Goal: Task Accomplishment & Management: Manage account settings

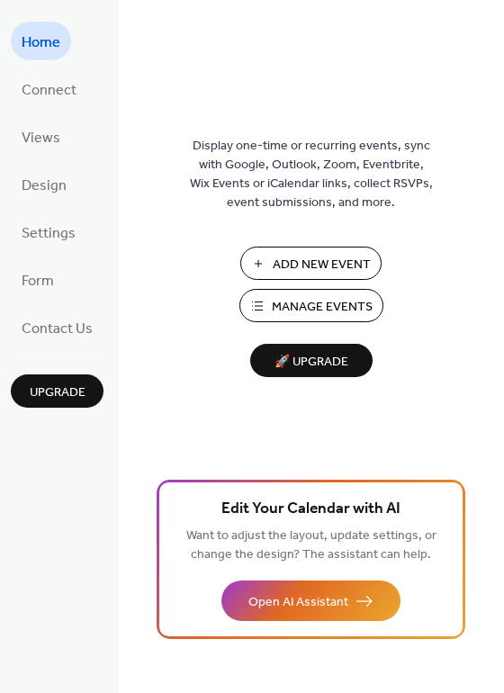
click at [302, 306] on span "Manage Events" at bounding box center [322, 307] width 101 height 19
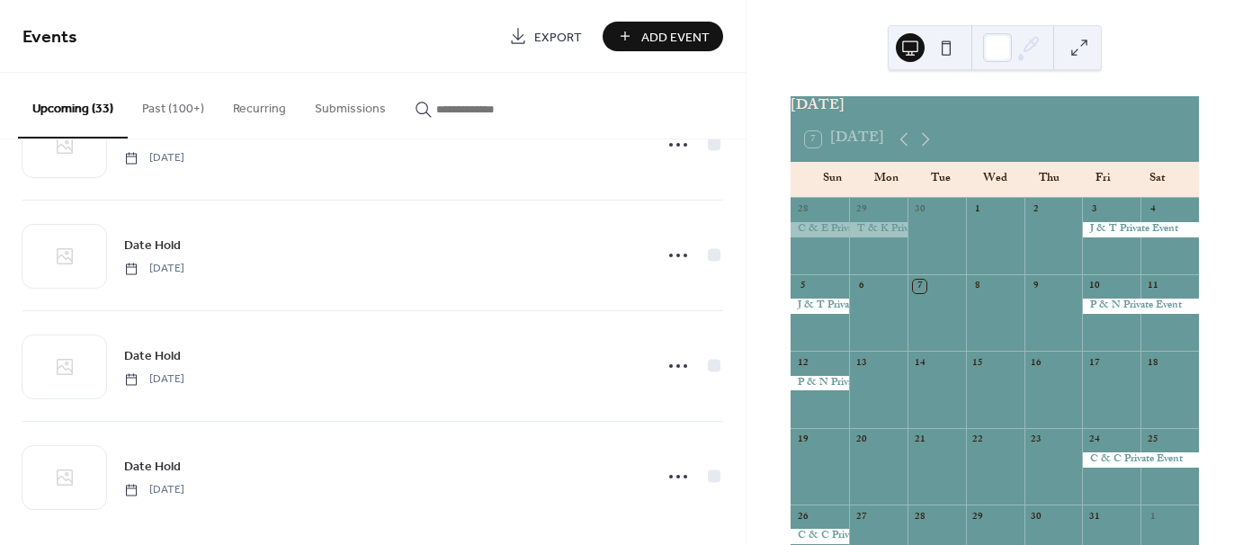
scroll to position [3292, 0]
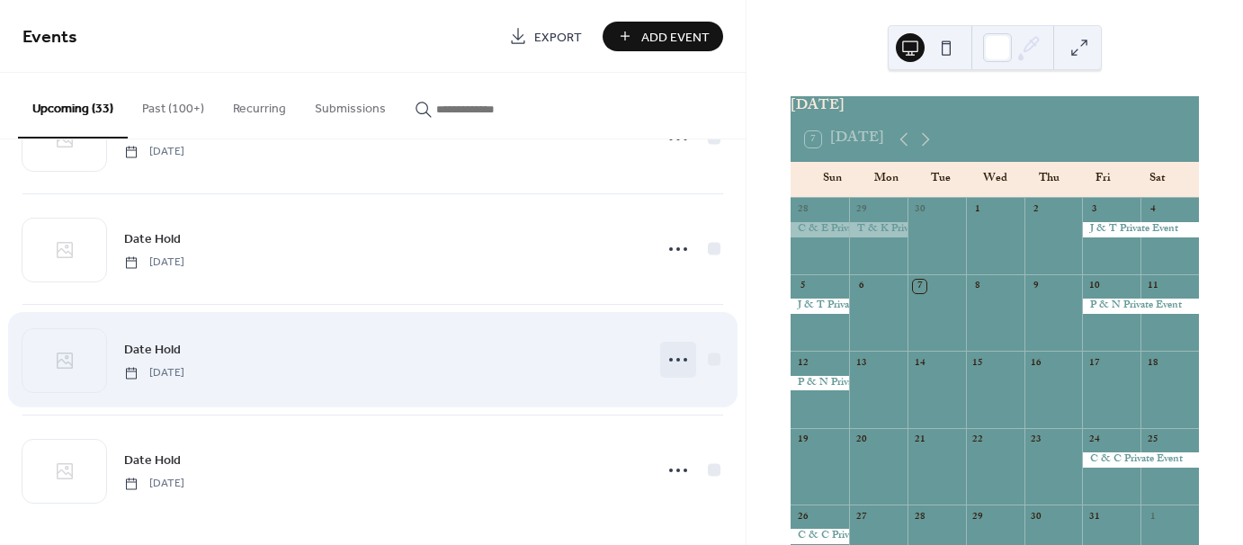
click at [678, 360] on icon at bounding box center [678, 359] width 29 height 29
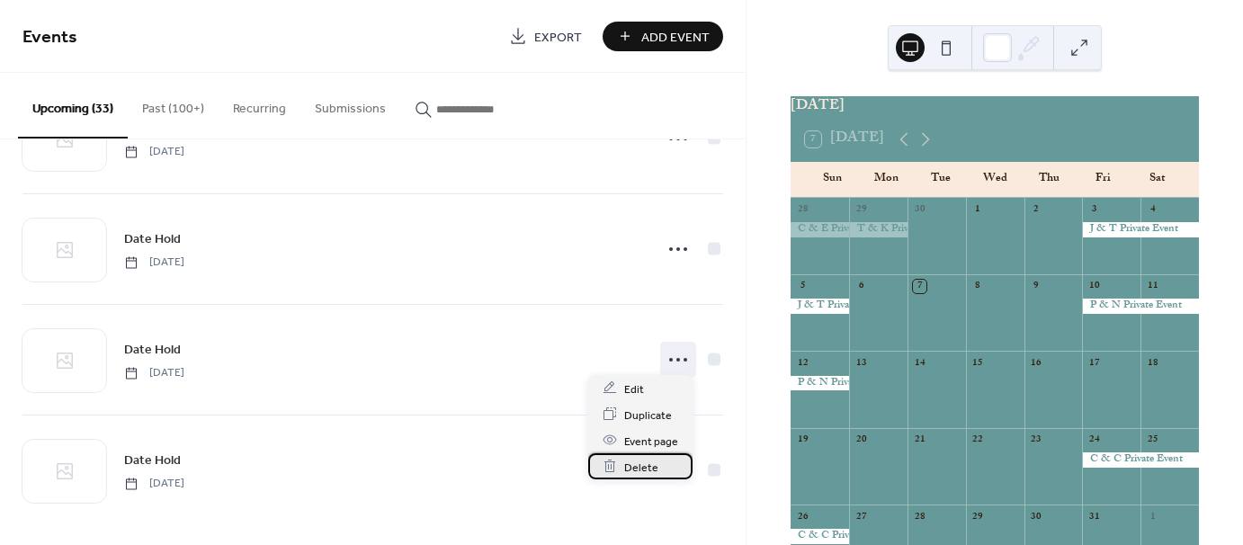
click at [641, 475] on span "Delete" at bounding box center [641, 467] width 34 height 19
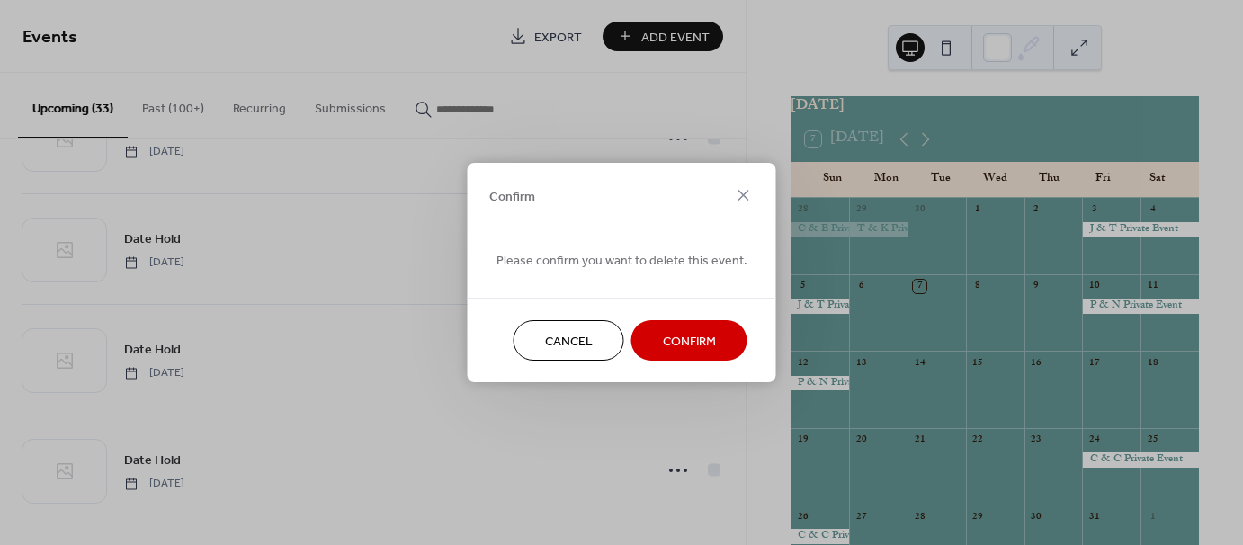
click at [647, 333] on button "Confirm" at bounding box center [690, 340] width 116 height 40
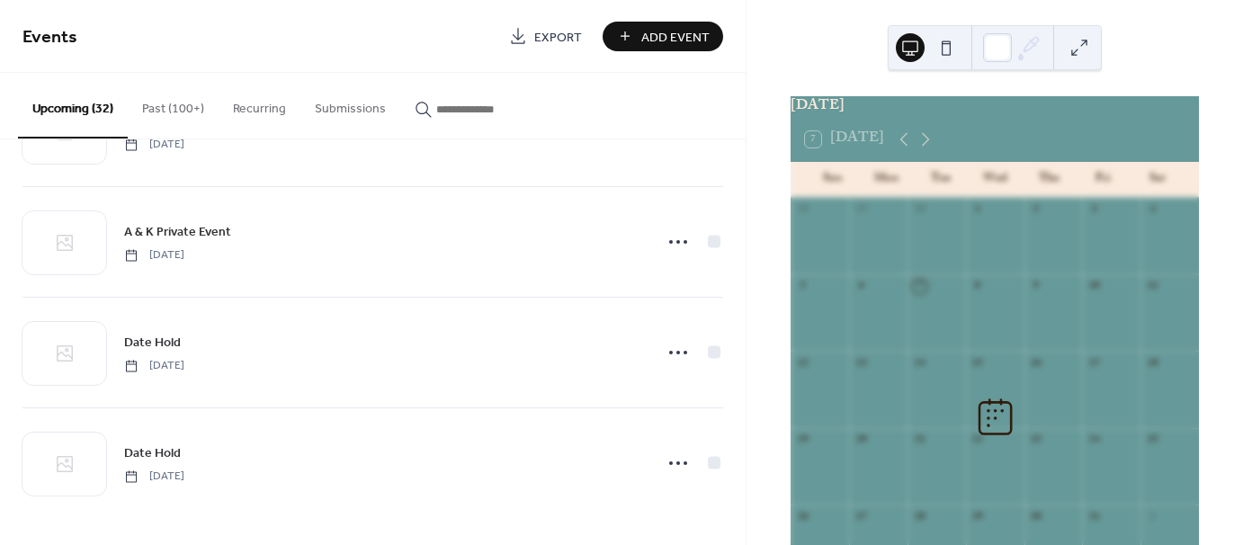
scroll to position [3181, 0]
